Goal: Entertainment & Leisure: Consume media (video, audio)

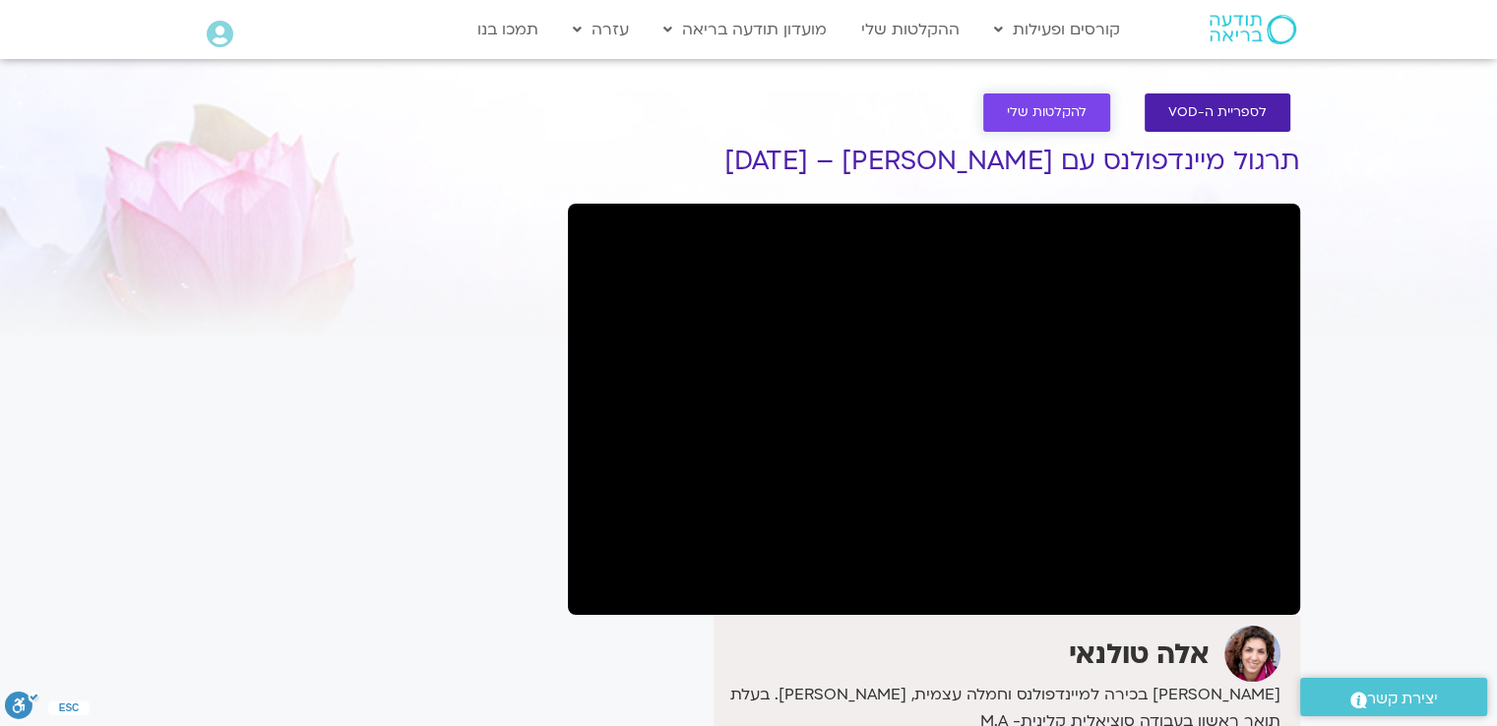
click at [1063, 119] on span "להקלטות שלי" at bounding box center [1047, 112] width 80 height 15
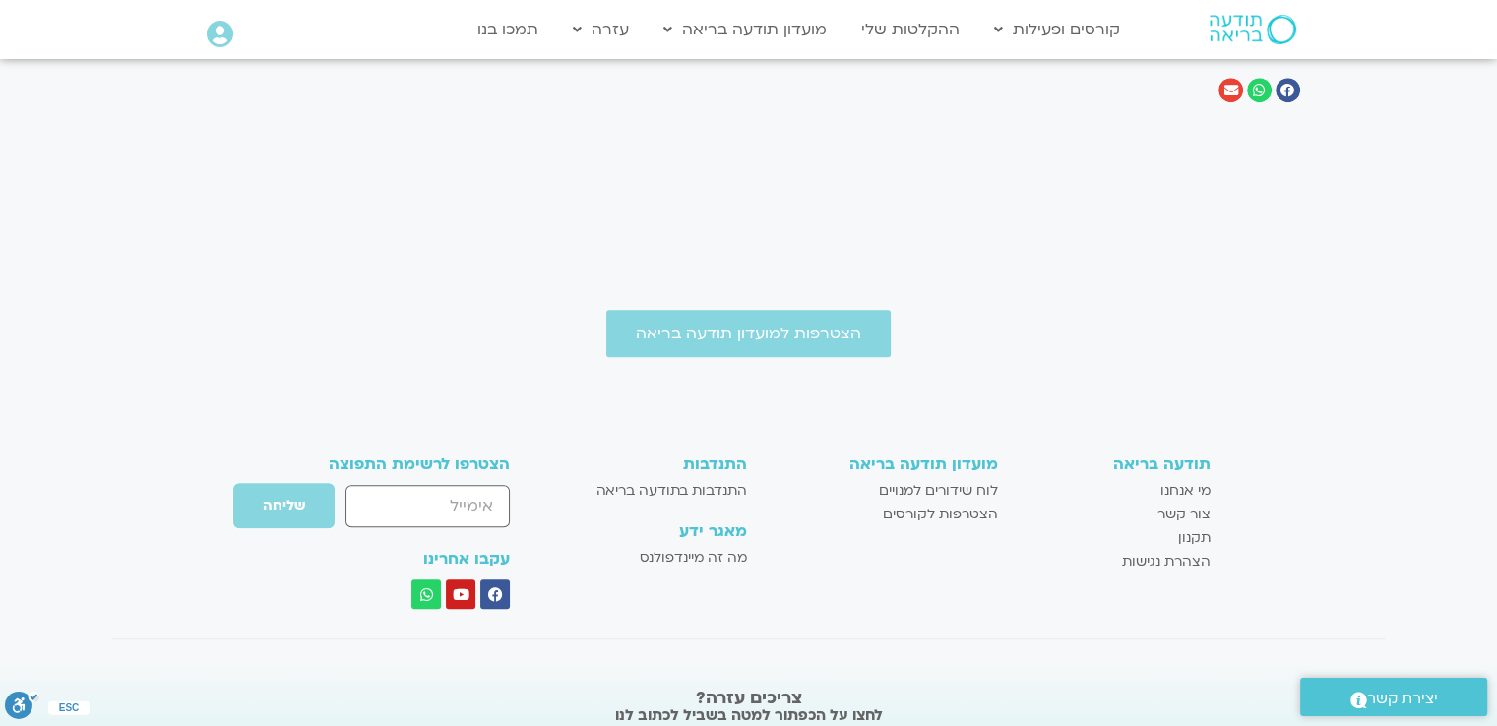
scroll to position [1073, 0]
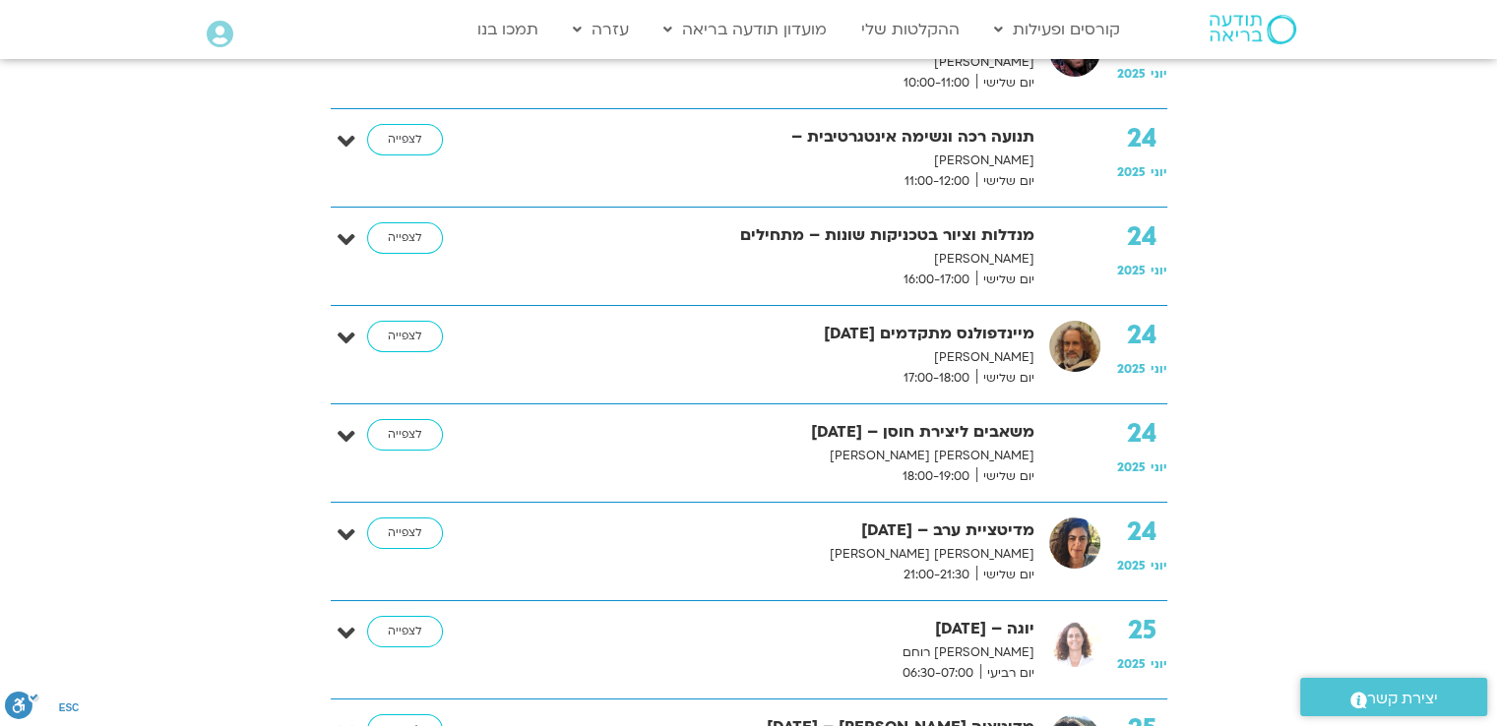
scroll to position [7524, 0]
